Goal: Information Seeking & Learning: Learn about a topic

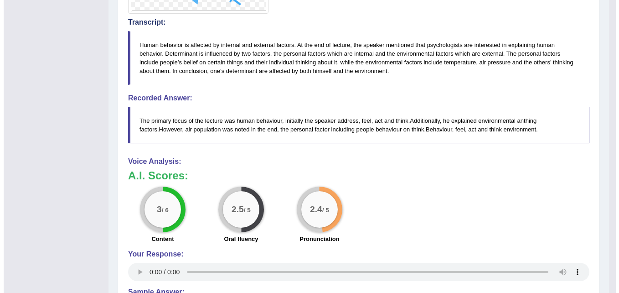
scroll to position [263, 0]
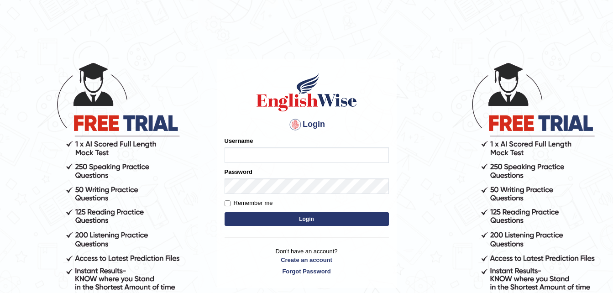
type input "[PERSON_NAME]"
click at [331, 221] on button "Login" at bounding box center [306, 219] width 164 height 14
type input "[PERSON_NAME]"
click at [296, 220] on button "Login" at bounding box center [306, 219] width 164 height 14
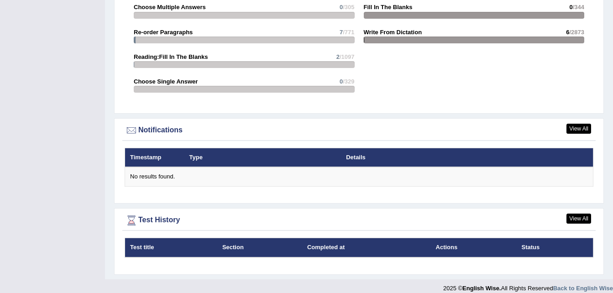
scroll to position [1061, 0]
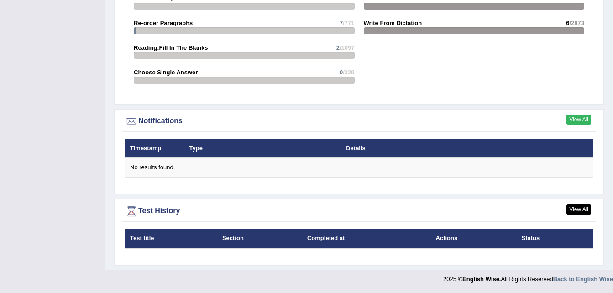
click at [576, 120] on link "View All" at bounding box center [578, 119] width 25 height 10
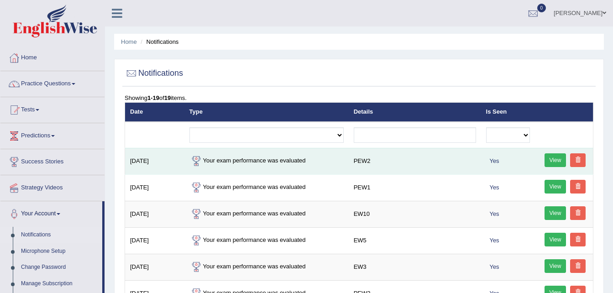
click at [554, 159] on link "View" at bounding box center [555, 160] width 22 height 14
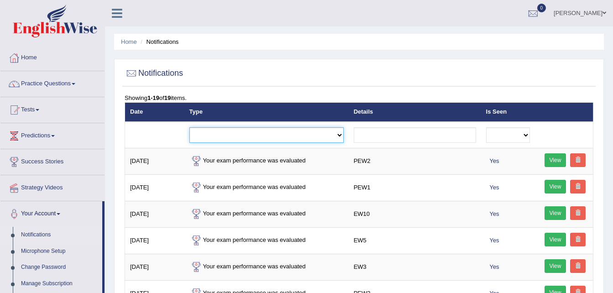
click at [343, 134] on select "Exam evaluated Question report replied Practice question report replied Test as…" at bounding box center [266, 135] width 154 height 16
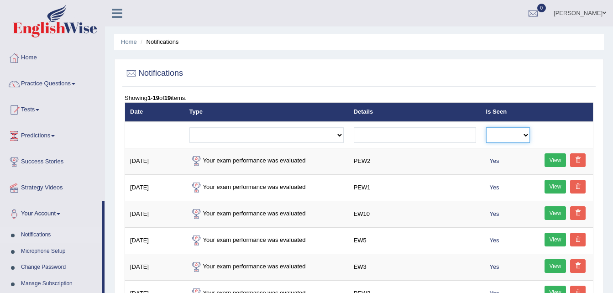
click at [526, 136] on select "No Yes" at bounding box center [508, 135] width 44 height 16
drag, startPoint x: 602, startPoint y: 78, endPoint x: 577, endPoint y: 81, distance: 24.4
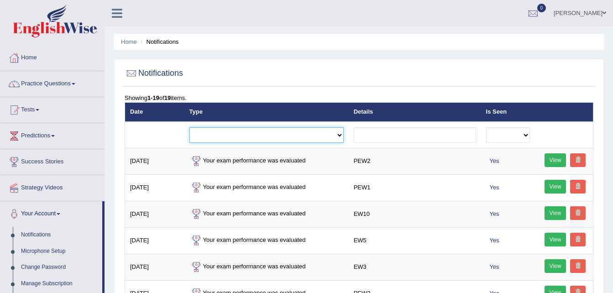
click at [343, 133] on select "Exam evaluated Question report replied Practice question report replied Test as…" at bounding box center [266, 135] width 154 height 16
select select "exam_evaluated"
click at [189, 127] on select "Exam evaluated Question report replied Practice question report replied Test as…" at bounding box center [266, 135] width 154 height 16
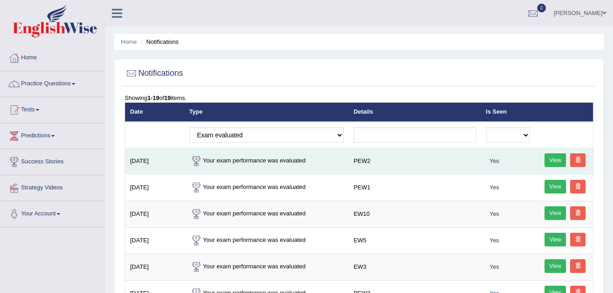
click at [551, 159] on link "View" at bounding box center [555, 160] width 22 height 14
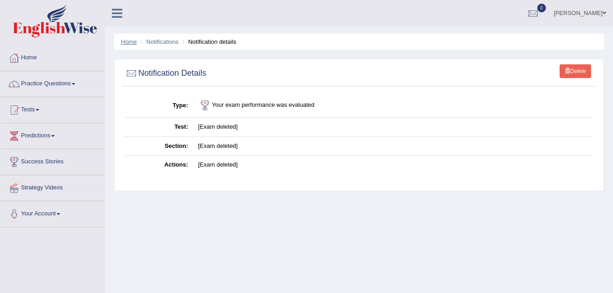
click at [133, 42] on link "Home" at bounding box center [129, 41] width 16 height 7
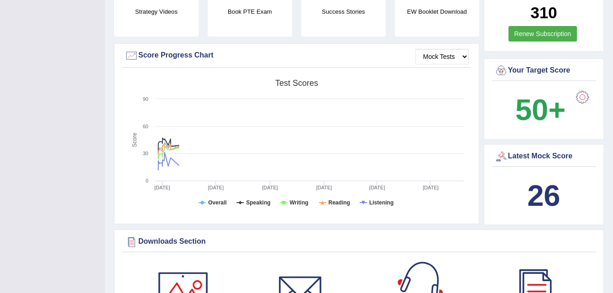
scroll to position [228, 0]
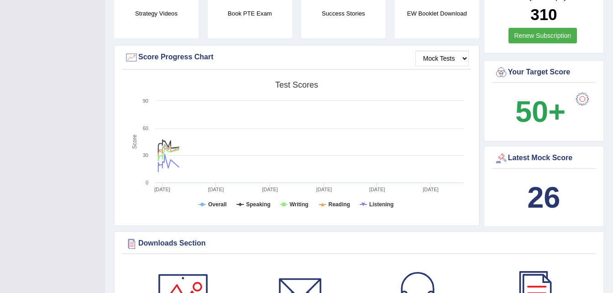
click at [541, 157] on div "Latest Mock Score" at bounding box center [543, 158] width 99 height 14
click at [526, 157] on div "Latest Mock Score" at bounding box center [543, 158] width 99 height 14
click at [525, 157] on div "Latest Mock Score" at bounding box center [543, 158] width 99 height 14
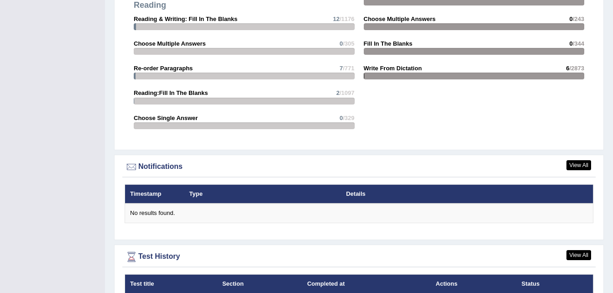
scroll to position [1002, 0]
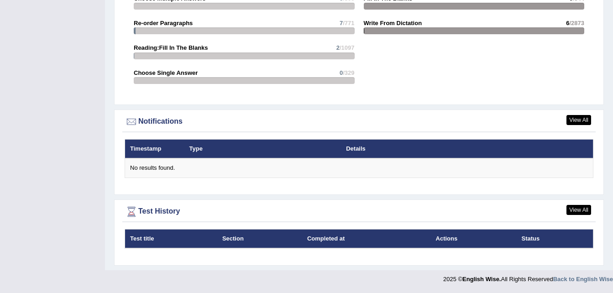
click at [142, 239] on th "Test title" at bounding box center [171, 238] width 92 height 19
drag, startPoint x: 154, startPoint y: 208, endPoint x: 200, endPoint y: 208, distance: 46.1
click at [157, 208] on div "Test History" at bounding box center [359, 212] width 468 height 14
click at [579, 209] on link "View All" at bounding box center [578, 210] width 25 height 10
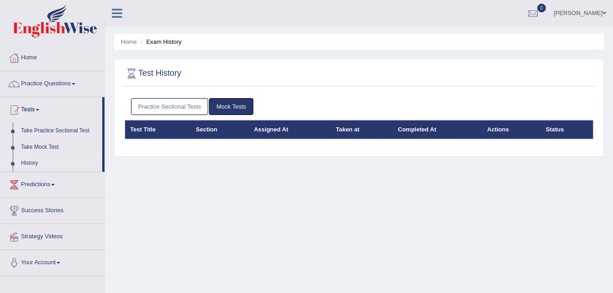
click at [235, 111] on link "Mock Tests" at bounding box center [231, 106] width 44 height 17
drag, startPoint x: 231, startPoint y: 108, endPoint x: 227, endPoint y: 106, distance: 4.9
click at [233, 107] on link "Mock Tests" at bounding box center [231, 106] width 44 height 17
click at [228, 105] on link "Mock Tests" at bounding box center [231, 106] width 44 height 17
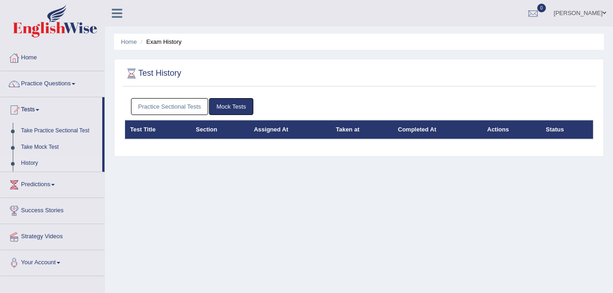
click at [228, 105] on link "Mock Tests" at bounding box center [231, 106] width 44 height 17
drag, startPoint x: 146, startPoint y: 130, endPoint x: 168, endPoint y: 132, distance: 22.5
click at [162, 132] on th "Test Title" at bounding box center [158, 129] width 66 height 19
drag, startPoint x: 168, startPoint y: 132, endPoint x: 213, endPoint y: 132, distance: 45.6
click at [213, 132] on th "Section" at bounding box center [220, 129] width 58 height 19
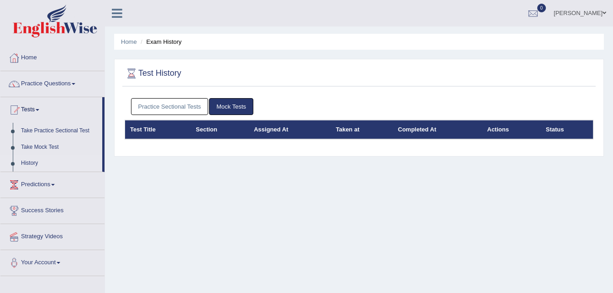
drag, startPoint x: 214, startPoint y: 131, endPoint x: 224, endPoint y: 130, distance: 10.1
click at [224, 130] on th "Section" at bounding box center [220, 129] width 58 height 19
drag, startPoint x: 224, startPoint y: 130, endPoint x: 271, endPoint y: 128, distance: 47.5
click at [271, 128] on th "Assigned At" at bounding box center [290, 129] width 82 height 19
click at [159, 107] on link "Practice Sectional Tests" at bounding box center [170, 106] width 78 height 17
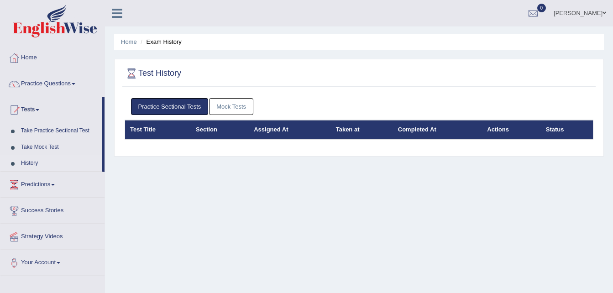
click at [151, 106] on link "Practice Sectional Tests" at bounding box center [170, 106] width 78 height 17
drag, startPoint x: 140, startPoint y: 130, endPoint x: 145, endPoint y: 131, distance: 5.5
click at [144, 131] on th "Test Title" at bounding box center [158, 129] width 66 height 19
click at [421, 130] on th "Completed At" at bounding box center [437, 129] width 89 height 19
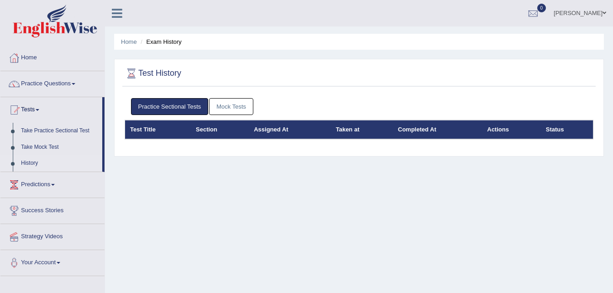
click at [161, 41] on li "Exam History" at bounding box center [159, 41] width 43 height 9
click at [131, 41] on link "Home" at bounding box center [129, 41] width 16 height 7
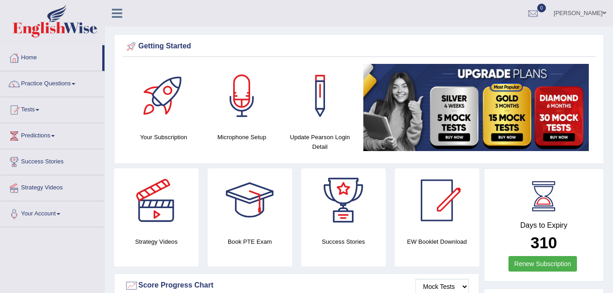
click at [27, 59] on link "Home" at bounding box center [51, 56] width 102 height 23
click at [77, 82] on link "Practice Questions" at bounding box center [52, 82] width 104 height 23
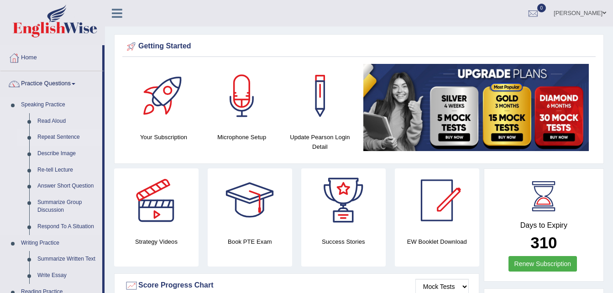
click at [55, 136] on link "Repeat Sentence" at bounding box center [67, 137] width 69 height 16
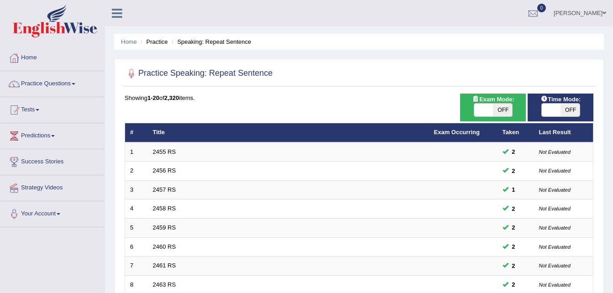
click at [507, 110] on span "OFF" at bounding box center [502, 110] width 19 height 13
checkbox input "true"
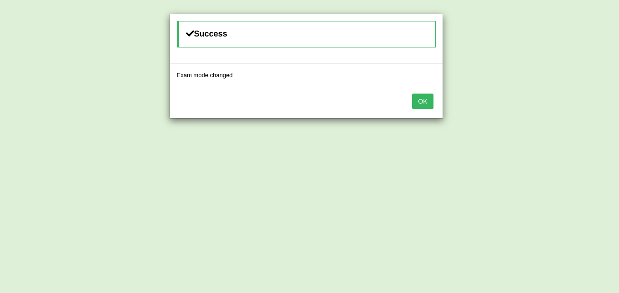
click at [420, 100] on button "OK" at bounding box center [422, 102] width 21 height 16
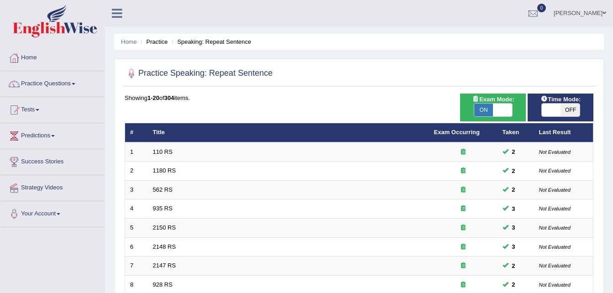
click at [572, 110] on span "OFF" at bounding box center [569, 110] width 19 height 13
checkbox input "true"
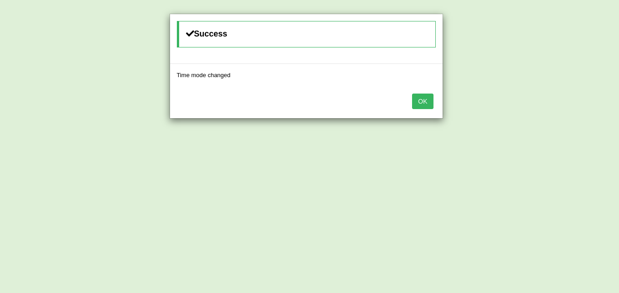
click at [428, 100] on button "OK" at bounding box center [422, 102] width 21 height 16
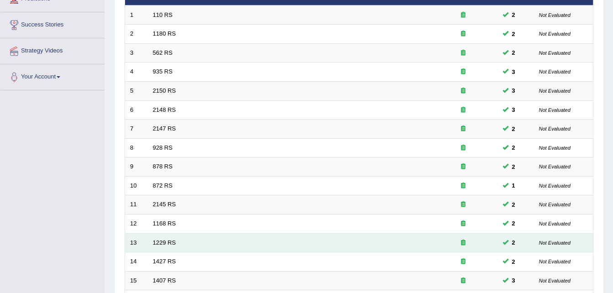
scroll to position [311, 0]
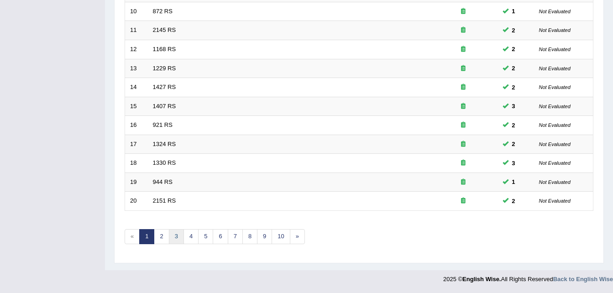
click at [176, 239] on link "3" at bounding box center [176, 236] width 15 height 15
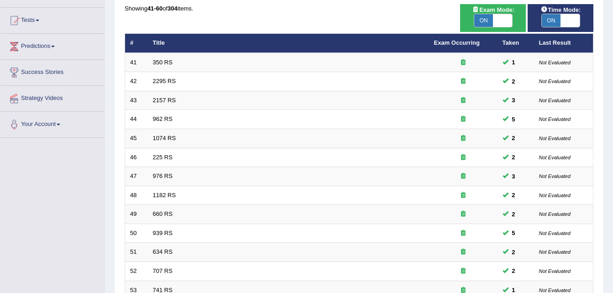
scroll to position [228, 0]
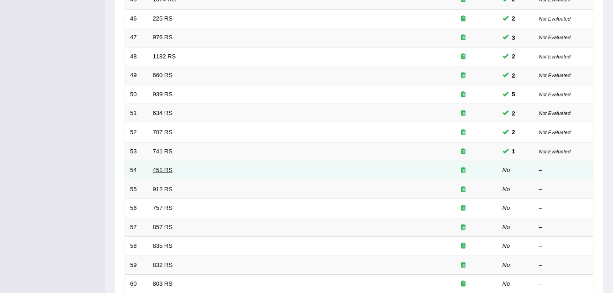
click at [159, 172] on link "451 RS" at bounding box center [163, 169] width 20 height 7
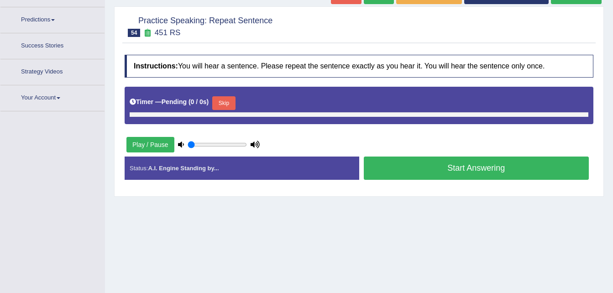
scroll to position [186, 0]
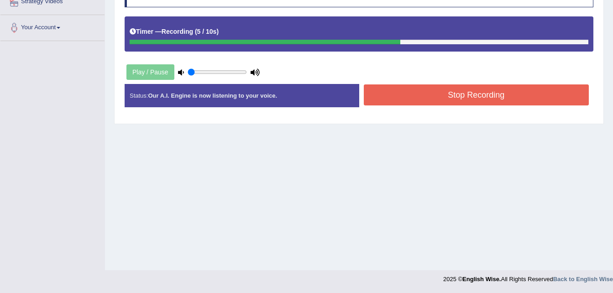
click at [464, 92] on button "Stop Recording" at bounding box center [476, 94] width 225 height 21
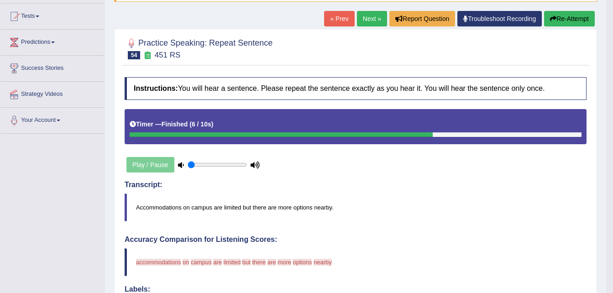
scroll to position [91, 0]
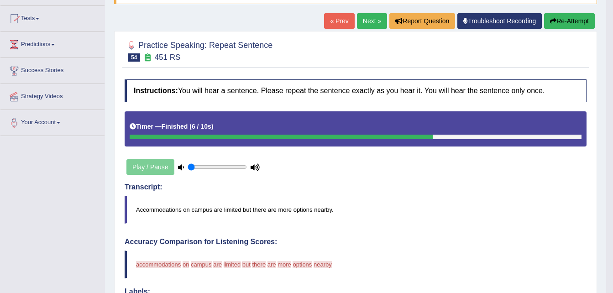
click at [562, 21] on button "Re-Attempt" at bounding box center [569, 21] width 51 height 16
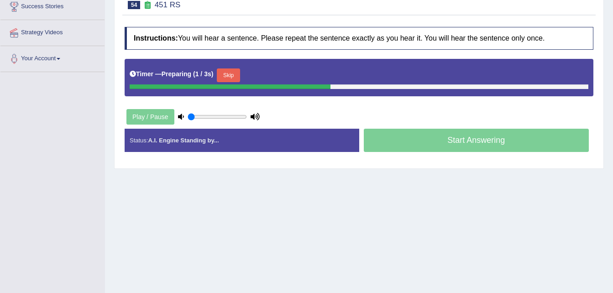
scroll to position [182, 0]
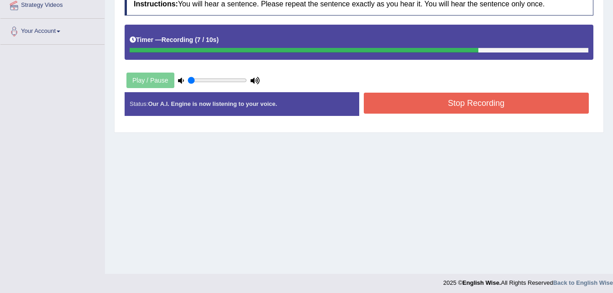
click at [527, 108] on button "Stop Recording" at bounding box center [476, 103] width 225 height 21
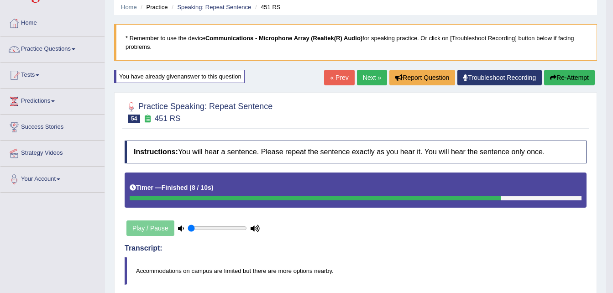
scroll to position [0, 0]
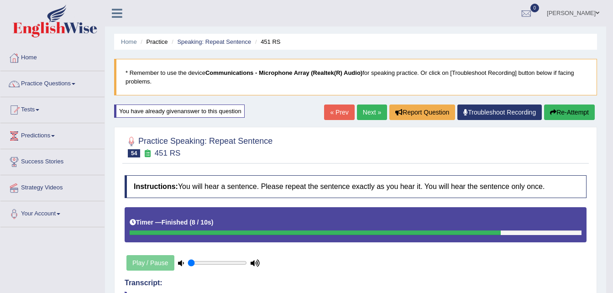
click at [562, 112] on button "Re-Attempt" at bounding box center [569, 112] width 51 height 16
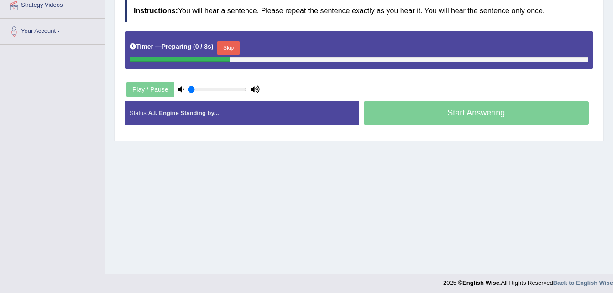
scroll to position [182, 0]
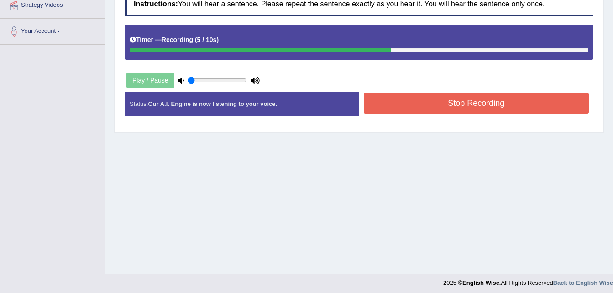
click at [468, 104] on button "Stop Recording" at bounding box center [476, 103] width 225 height 21
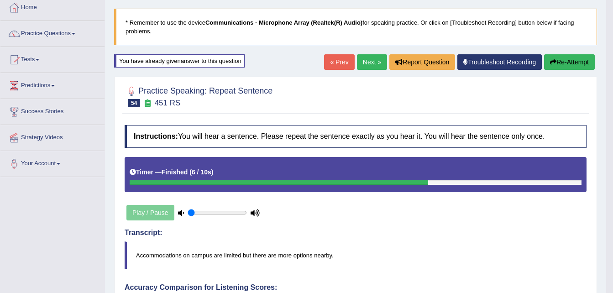
scroll to position [0, 0]
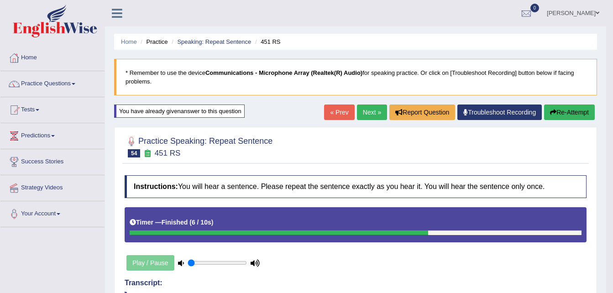
click at [554, 111] on icon "button" at bounding box center [553, 112] width 6 height 6
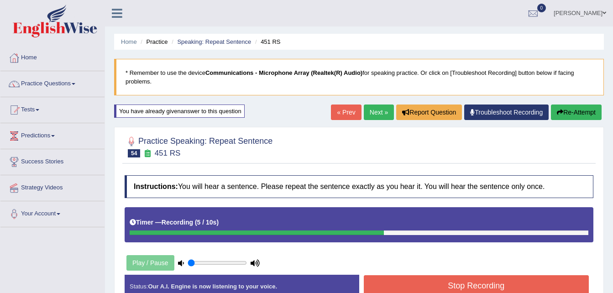
click at [488, 287] on button "Stop Recording" at bounding box center [476, 285] width 225 height 21
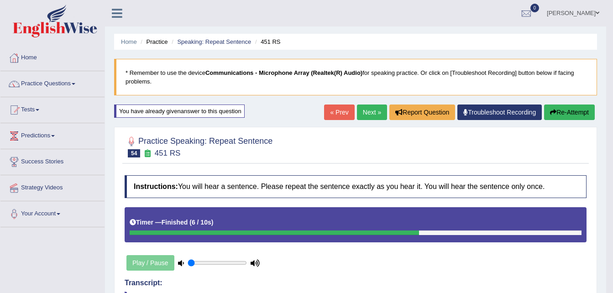
click at [367, 113] on link "Next »" at bounding box center [372, 112] width 30 height 16
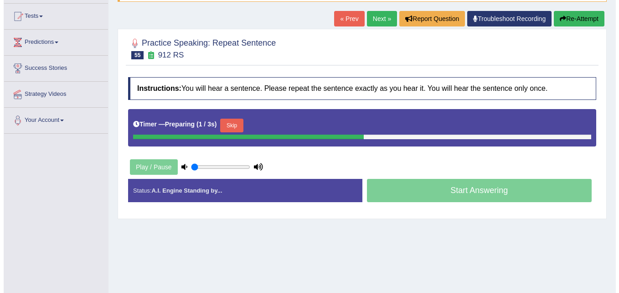
scroll to position [91, 0]
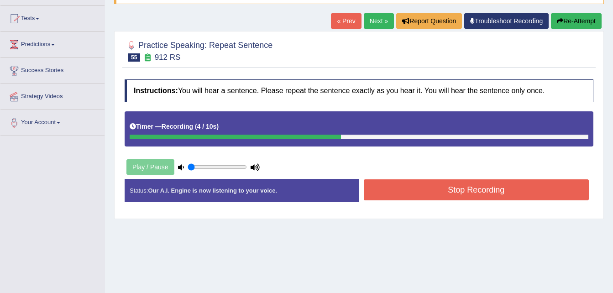
click at [461, 191] on button "Stop Recording" at bounding box center [476, 189] width 225 height 21
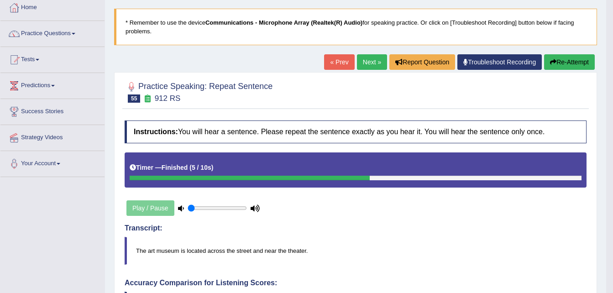
scroll to position [46, 0]
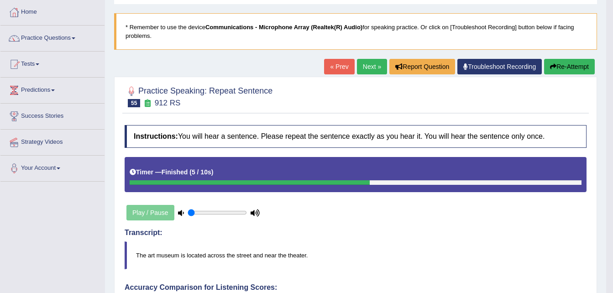
click at [567, 68] on button "Re-Attempt" at bounding box center [569, 67] width 51 height 16
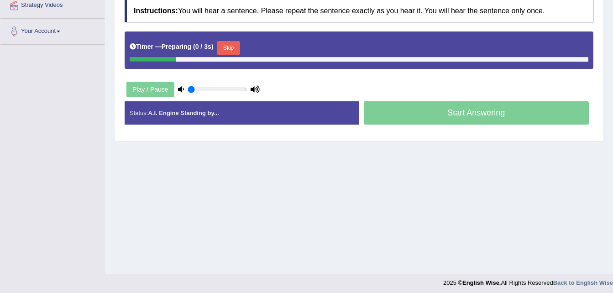
scroll to position [182, 0]
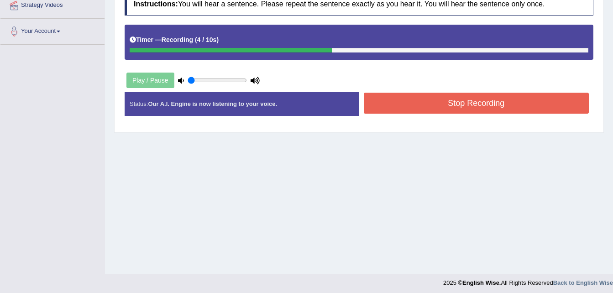
click at [508, 105] on button "Stop Recording" at bounding box center [476, 103] width 225 height 21
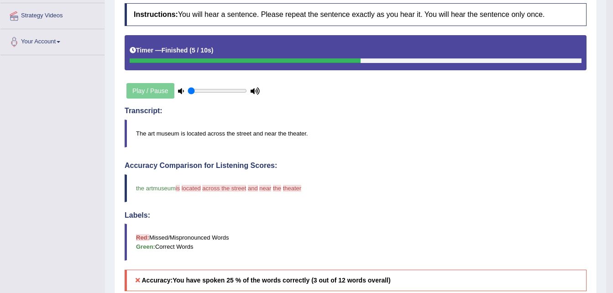
scroll to position [46, 0]
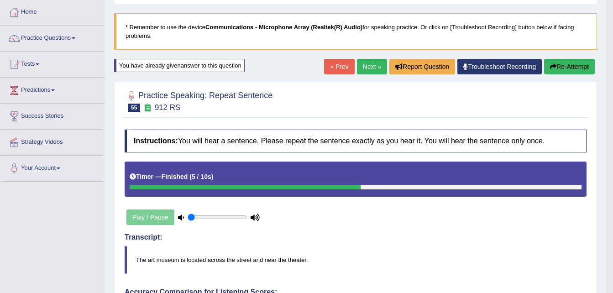
click at [564, 69] on button "Re-Attempt" at bounding box center [569, 67] width 51 height 16
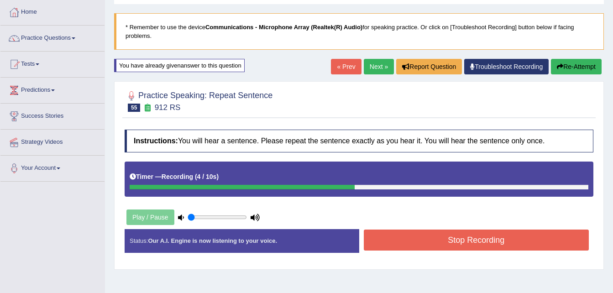
click at [471, 239] on button "Stop Recording" at bounding box center [476, 239] width 225 height 21
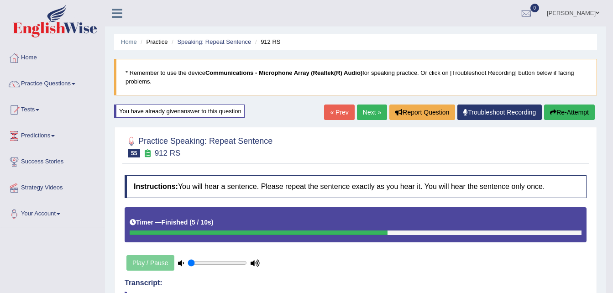
click at [368, 112] on link "Next »" at bounding box center [372, 112] width 30 height 16
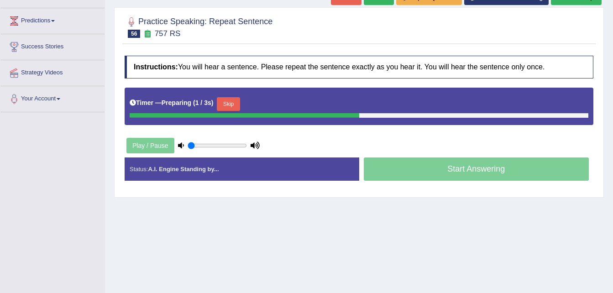
scroll to position [95, 0]
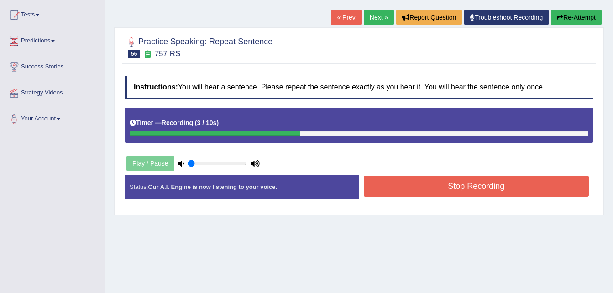
click at [465, 186] on button "Stop Recording" at bounding box center [476, 186] width 225 height 21
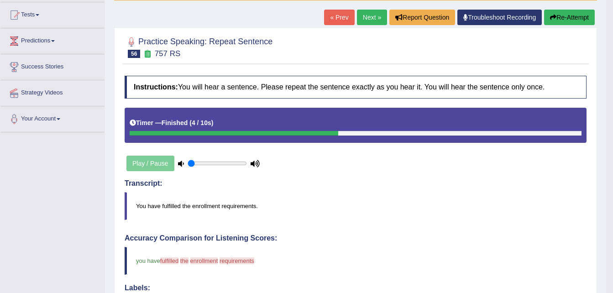
click at [571, 21] on button "Re-Attempt" at bounding box center [569, 18] width 51 height 16
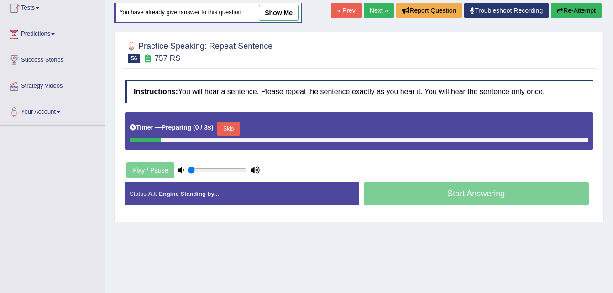
scroll to position [102, 0]
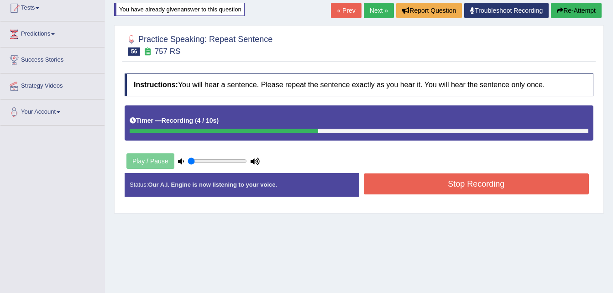
click at [477, 184] on button "Stop Recording" at bounding box center [476, 183] width 225 height 21
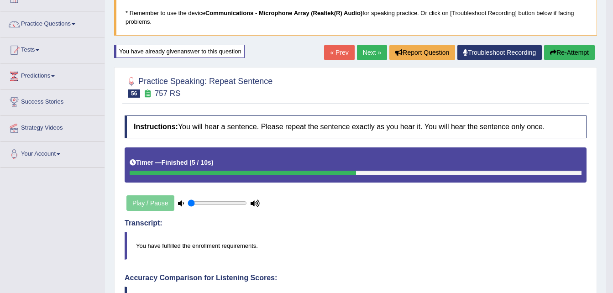
scroll to position [10, 0]
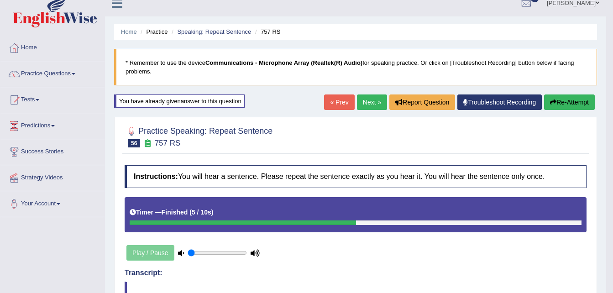
click at [369, 104] on link "Next »" at bounding box center [372, 102] width 30 height 16
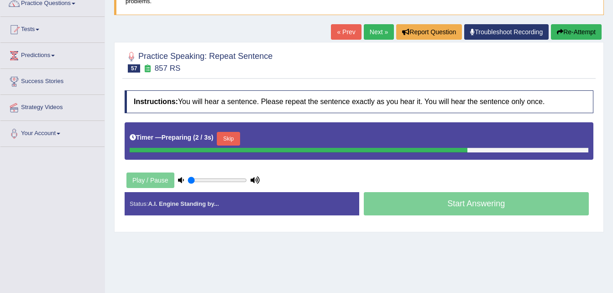
scroll to position [186, 0]
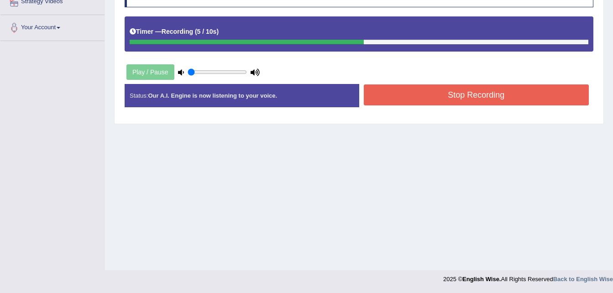
click at [440, 95] on button "Stop Recording" at bounding box center [476, 94] width 225 height 21
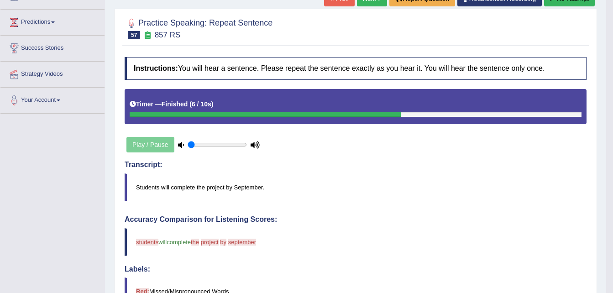
scroll to position [49, 0]
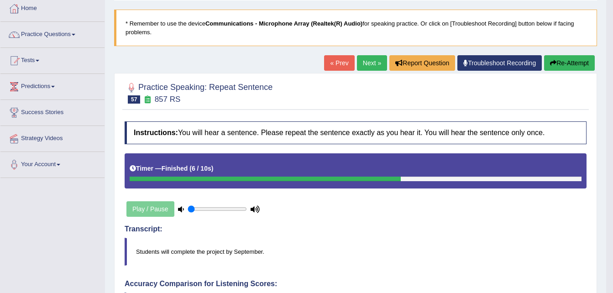
click at [556, 59] on button "Re-Attempt" at bounding box center [569, 63] width 51 height 16
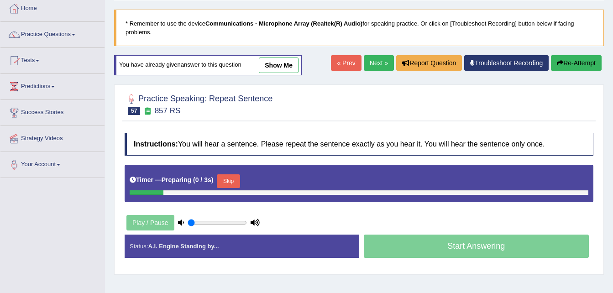
scroll to position [49, 0]
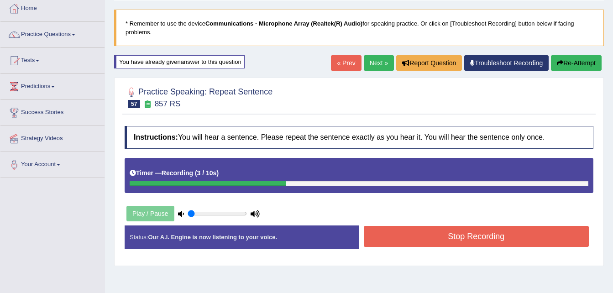
click at [466, 238] on button "Stop Recording" at bounding box center [476, 236] width 225 height 21
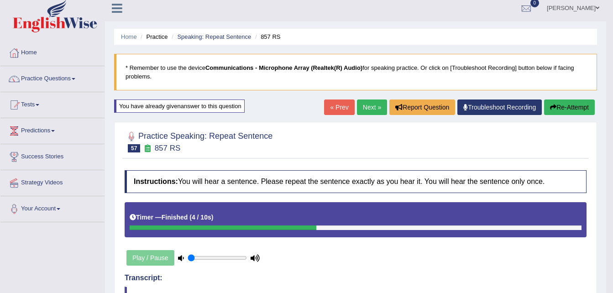
scroll to position [0, 0]
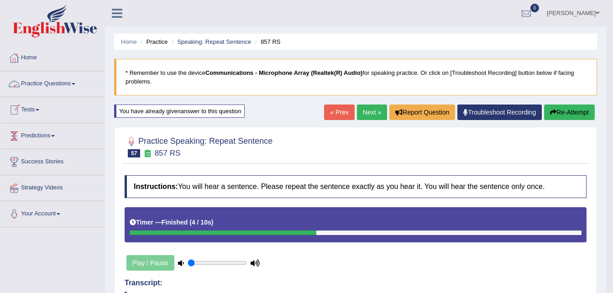
click at [75, 83] on span at bounding box center [74, 84] width 4 height 2
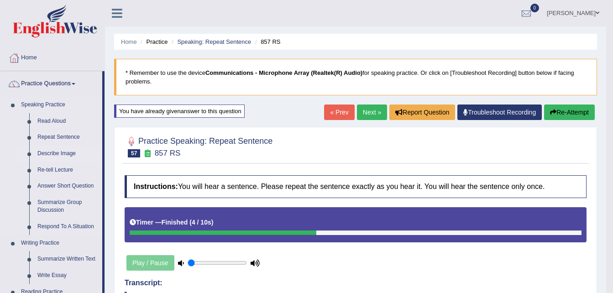
click at [51, 153] on link "Describe Image" at bounding box center [67, 154] width 69 height 16
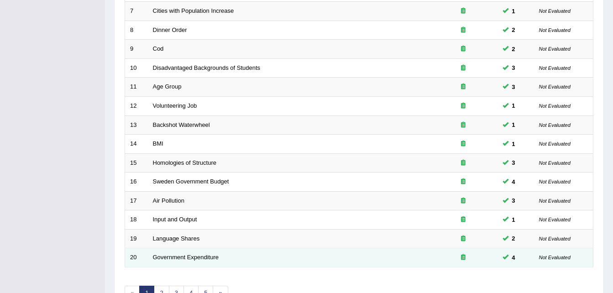
scroll to position [311, 0]
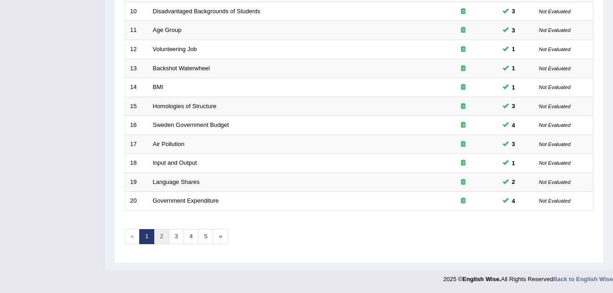
click at [160, 237] on link "2" at bounding box center [161, 236] width 15 height 15
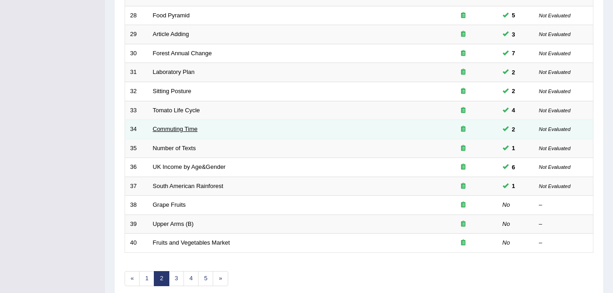
scroll to position [311, 0]
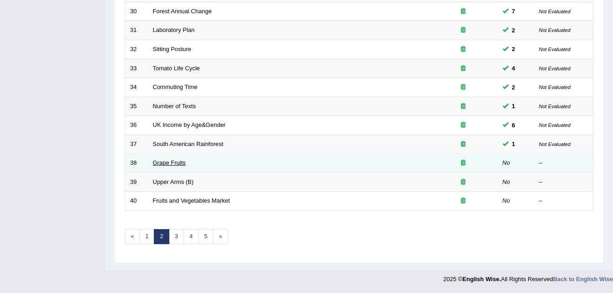
click at [164, 163] on link "Grape Fruits" at bounding box center [169, 162] width 33 height 7
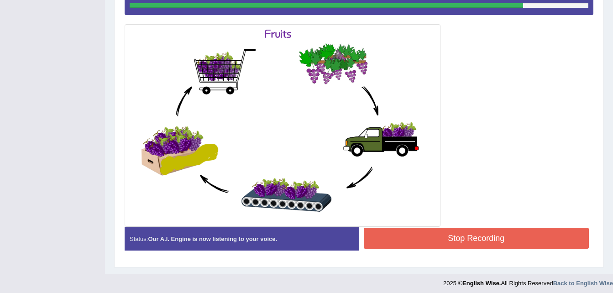
scroll to position [235, 0]
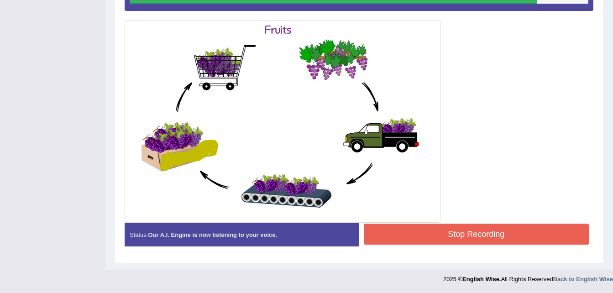
click at [433, 233] on button "Stop Recording" at bounding box center [476, 234] width 225 height 21
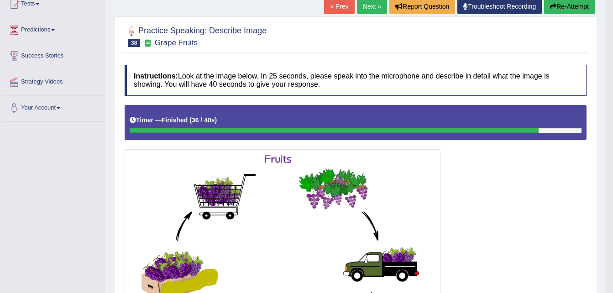
scroll to position [100, 0]
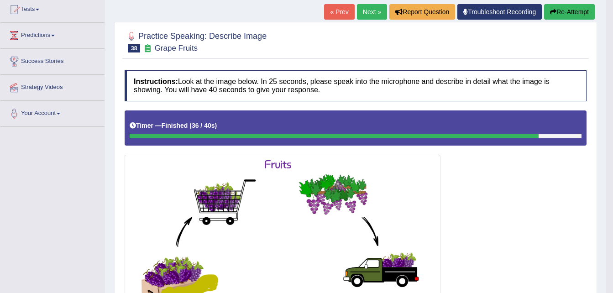
click at [568, 13] on button "Re-Attempt" at bounding box center [569, 12] width 51 height 16
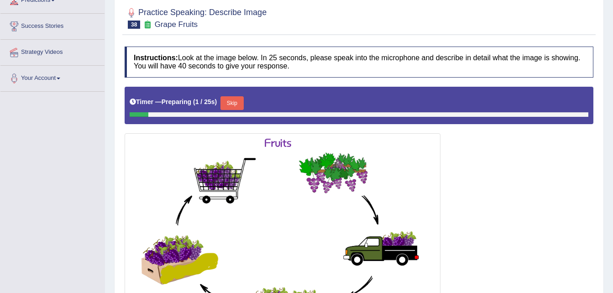
scroll to position [103, 0]
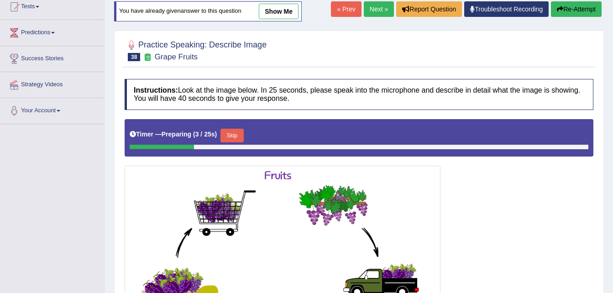
click at [233, 136] on button "Skip" at bounding box center [231, 136] width 23 height 14
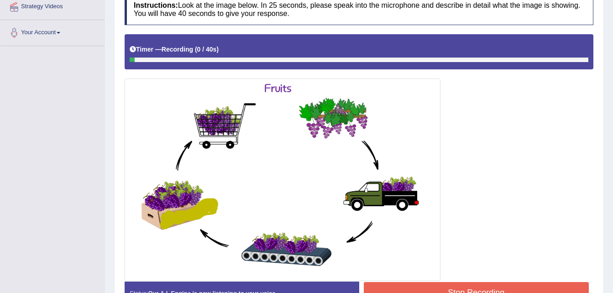
scroll to position [194, 0]
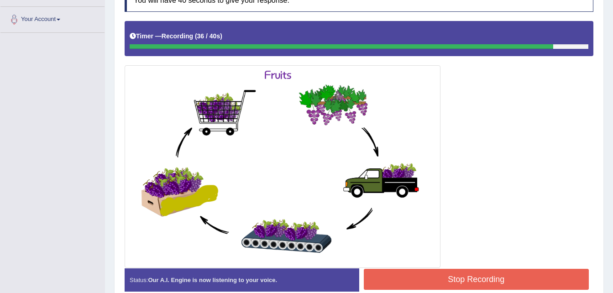
click at [443, 280] on button "Stop Recording" at bounding box center [476, 279] width 225 height 21
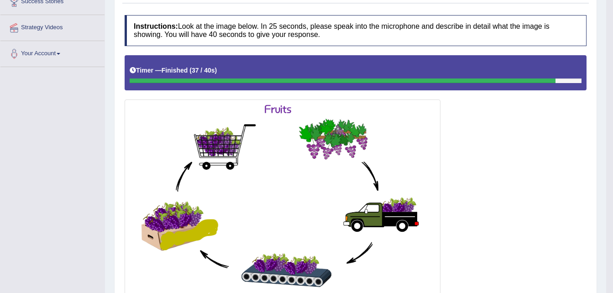
scroll to position [12, 0]
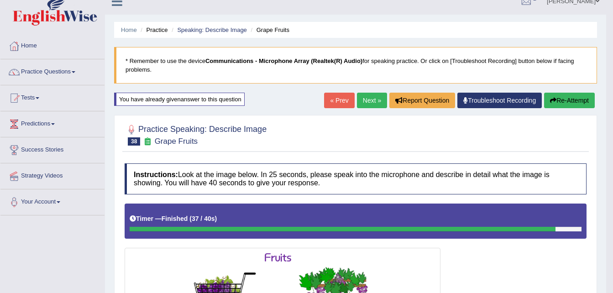
click at [371, 101] on link "Next »" at bounding box center [372, 101] width 30 height 16
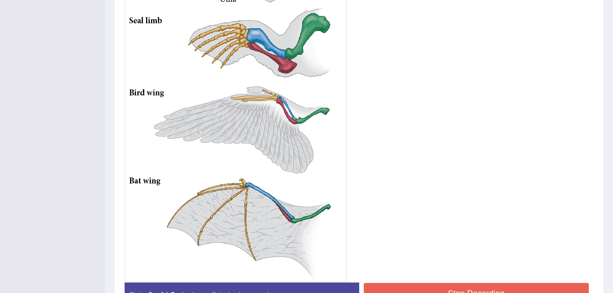
scroll to position [398, 0]
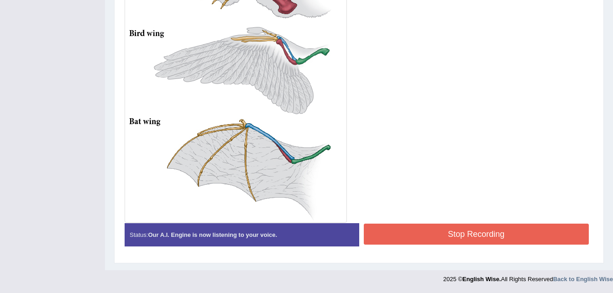
click at [468, 241] on button "Stop Recording" at bounding box center [476, 234] width 225 height 21
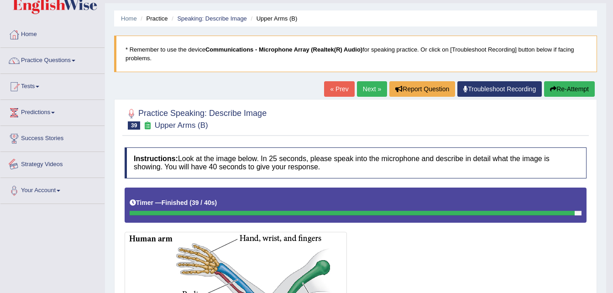
scroll to position [0, 0]
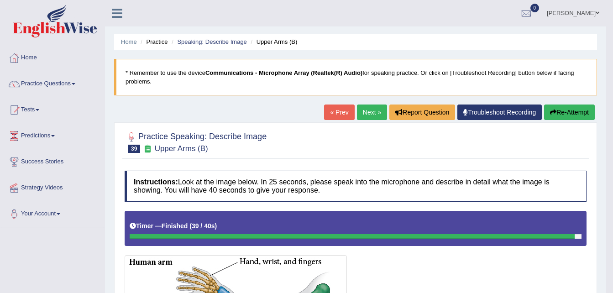
click at [44, 82] on link "Practice Questions" at bounding box center [52, 82] width 104 height 23
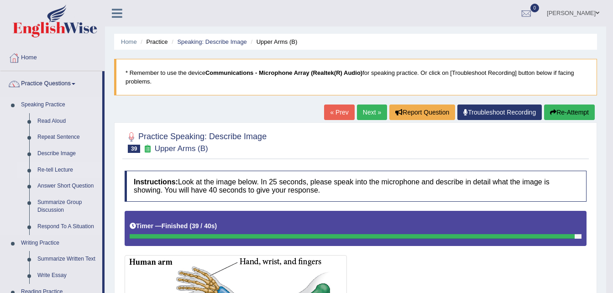
click at [53, 169] on link "Re-tell Lecture" at bounding box center [67, 170] width 69 height 16
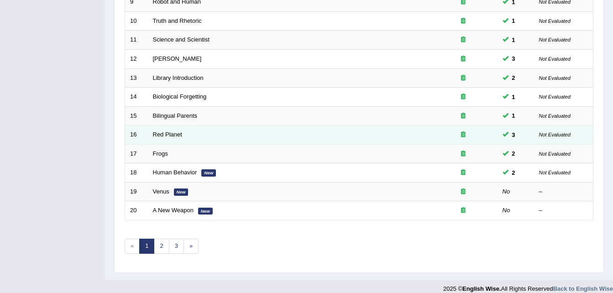
scroll to position [311, 0]
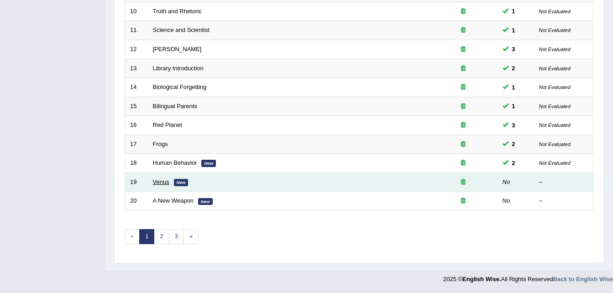
click at [158, 182] on link "Venus" at bounding box center [161, 181] width 16 height 7
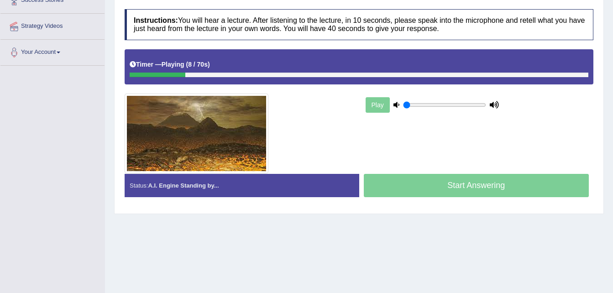
scroll to position [182, 0]
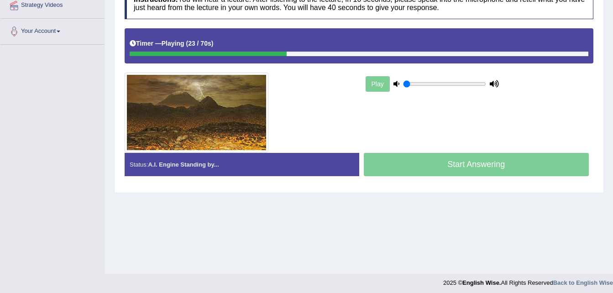
click at [436, 47] on div "Timer — Playing ( 23 / 70s ) Skip" at bounding box center [359, 44] width 458 height 16
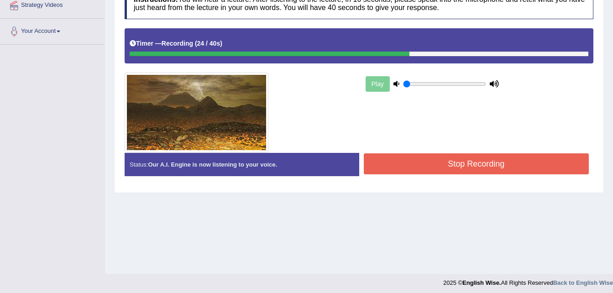
click at [512, 168] on button "Stop Recording" at bounding box center [476, 163] width 225 height 21
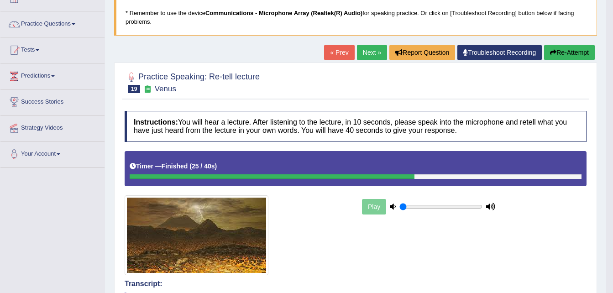
scroll to position [51, 0]
